Goal: Find specific page/section: Find specific page/section

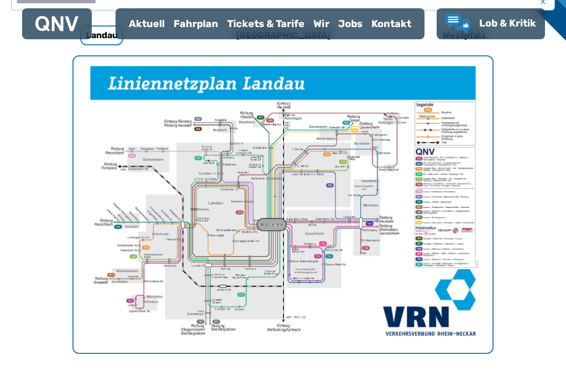
scroll to position [376, 0]
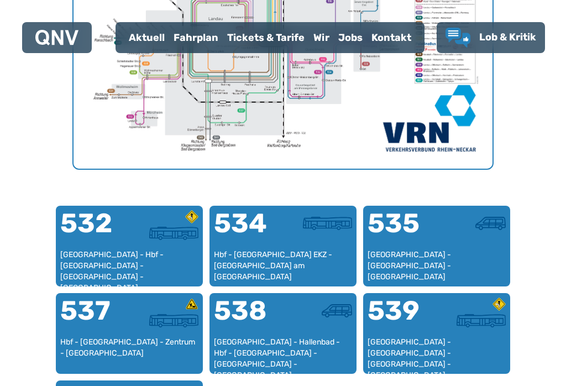
click at [129, 259] on div "[GEOGRAPHIC_DATA] - Hbf - [GEOGRAPHIC_DATA] - [GEOGRAPHIC_DATA] - [GEOGRAPHIC_D…" at bounding box center [129, 265] width 138 height 33
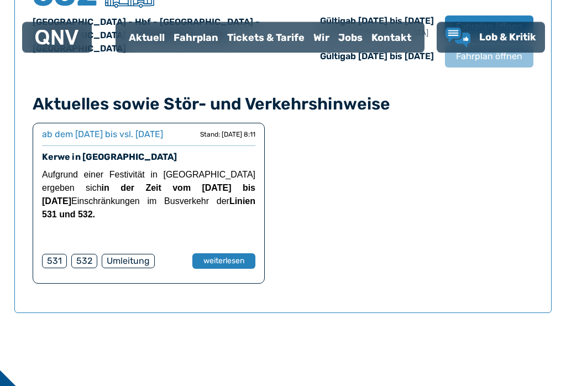
scroll to position [825, 0]
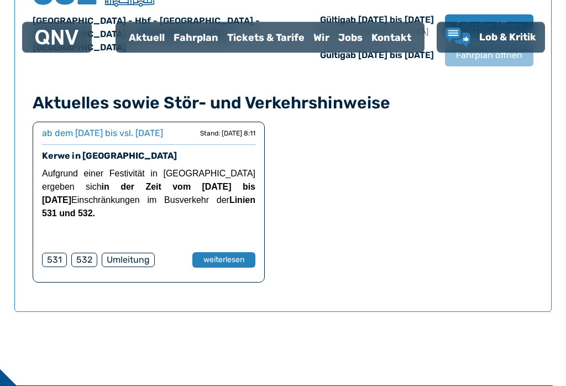
click at [242, 268] on button "weiterlesen" at bounding box center [223, 260] width 63 height 15
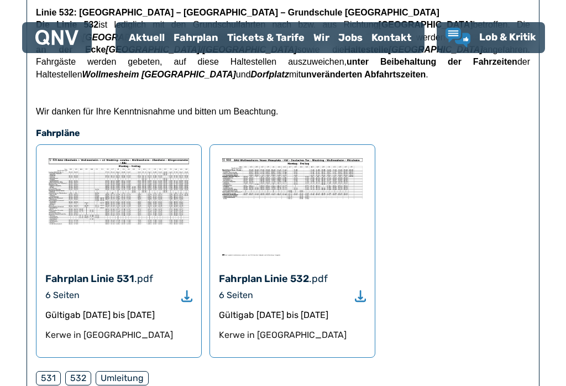
scroll to position [630, 0]
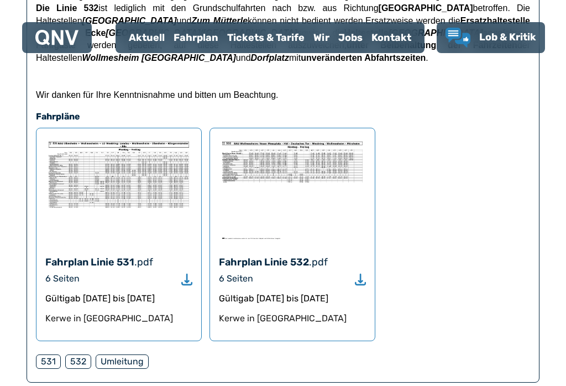
click at [365, 273] on icon "Download" at bounding box center [360, 279] width 11 height 13
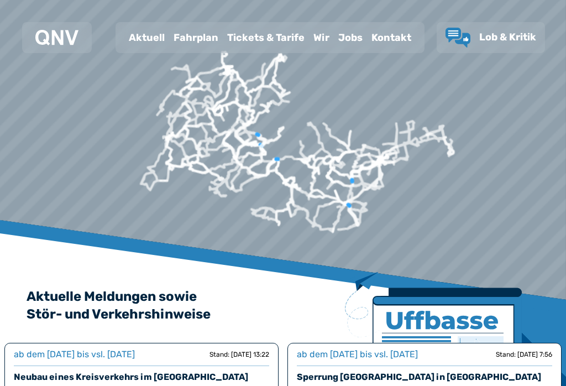
click at [189, 36] on div "Fahrplan" at bounding box center [196, 37] width 54 height 29
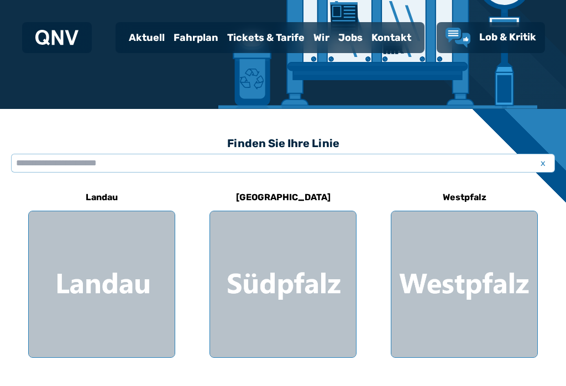
scroll to position [248, 0]
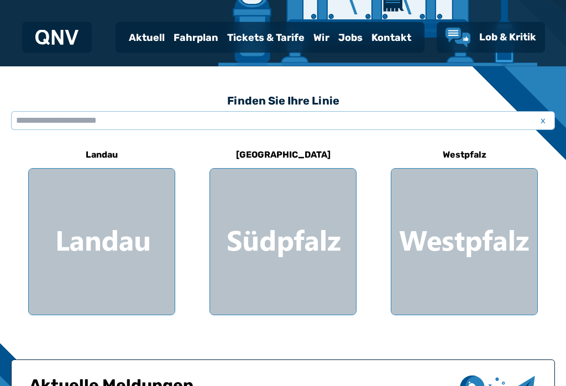
click at [114, 247] on div at bounding box center [102, 242] width 146 height 146
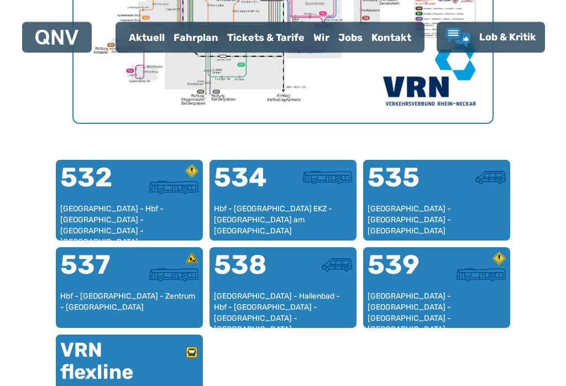
scroll to position [640, 0]
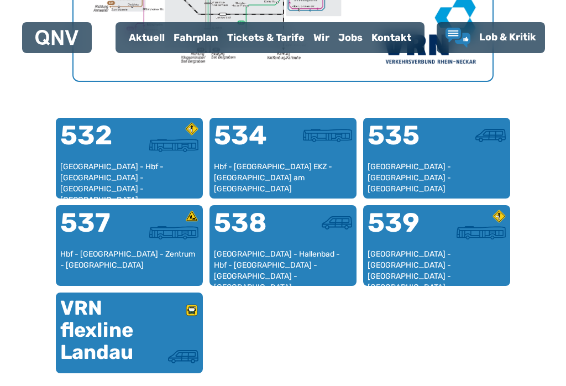
click at [146, 177] on div "[GEOGRAPHIC_DATA] - Hbf - [GEOGRAPHIC_DATA] - [GEOGRAPHIC_DATA] - [GEOGRAPHIC_D…" at bounding box center [129, 177] width 138 height 33
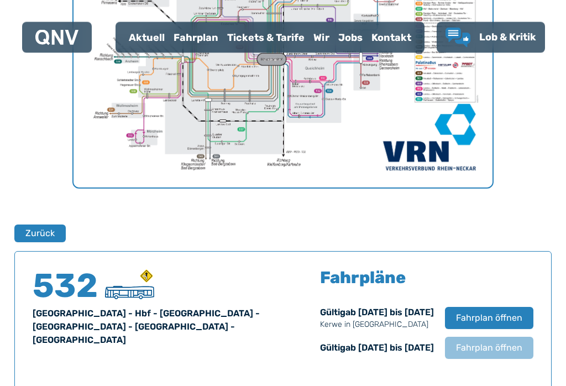
scroll to position [541, 0]
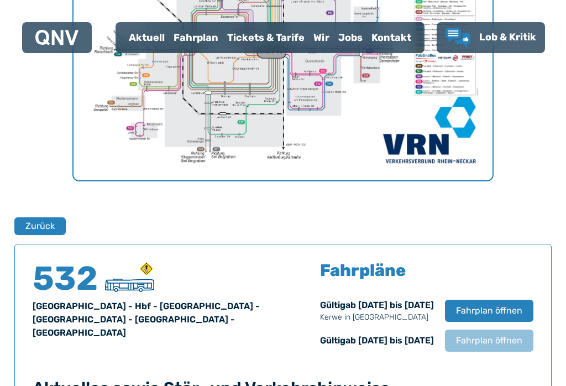
click at [211, 314] on div "[GEOGRAPHIC_DATA] - Hbf - [GEOGRAPHIC_DATA] - [GEOGRAPHIC_DATA] - [GEOGRAPHIC_D…" at bounding box center [151, 320] width 237 height 40
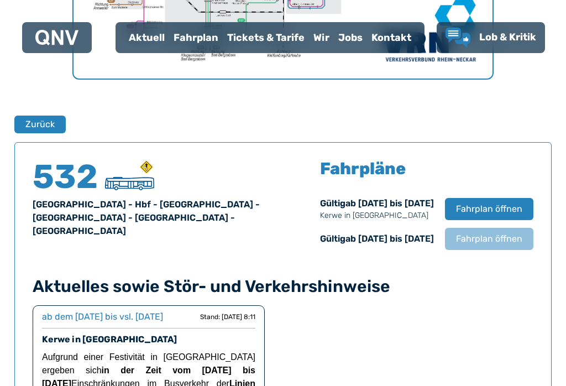
scroll to position [644, 0]
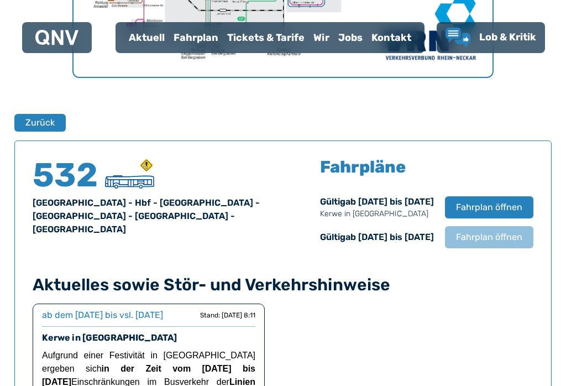
click at [513, 234] on span "Fahrplan öffnen" at bounding box center [489, 236] width 66 height 13
